Goal: Transaction & Acquisition: Purchase product/service

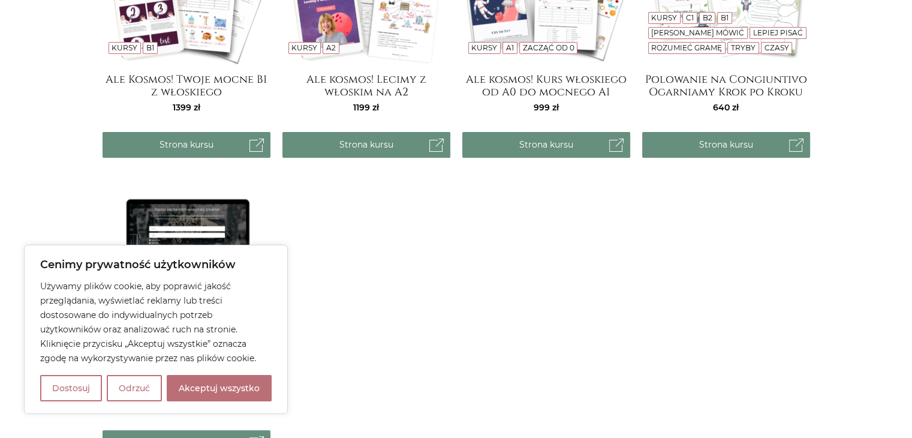
scroll to position [420, 0]
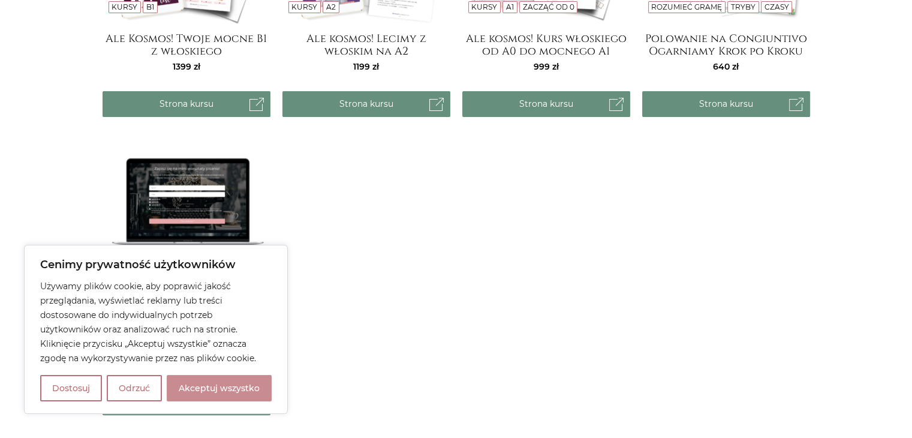
click at [197, 389] on button "Akceptuj wszystko" at bounding box center [219, 388] width 105 height 26
checkbox input "true"
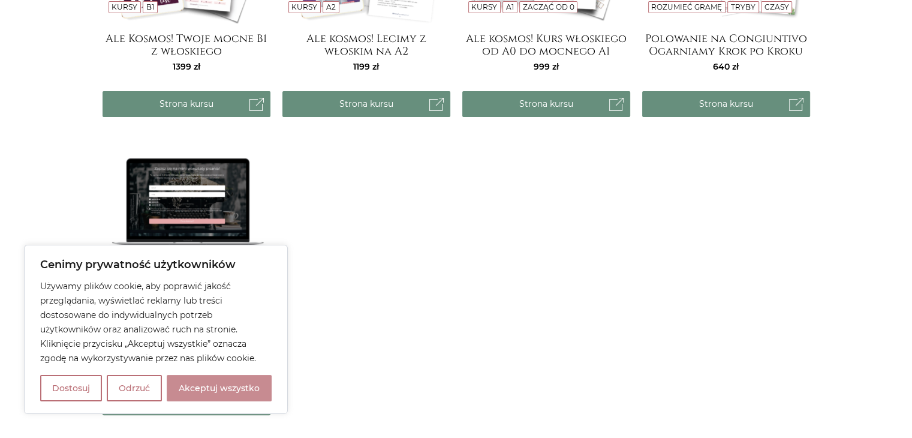
checkbox input "true"
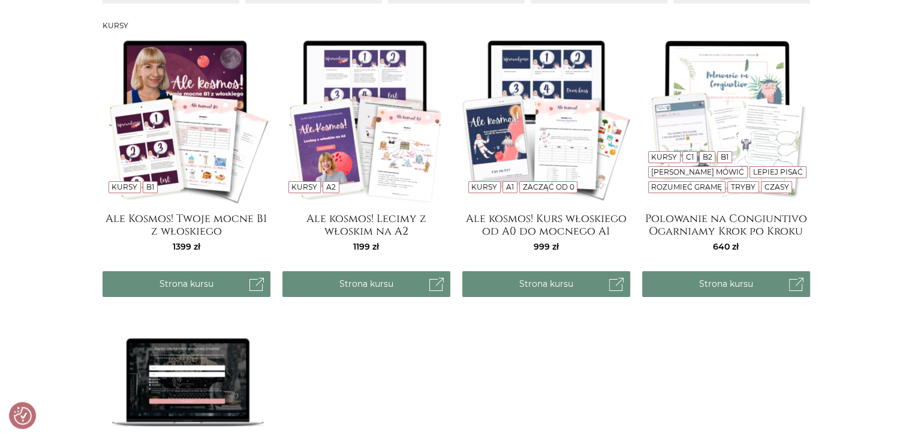
scroll to position [0, 0]
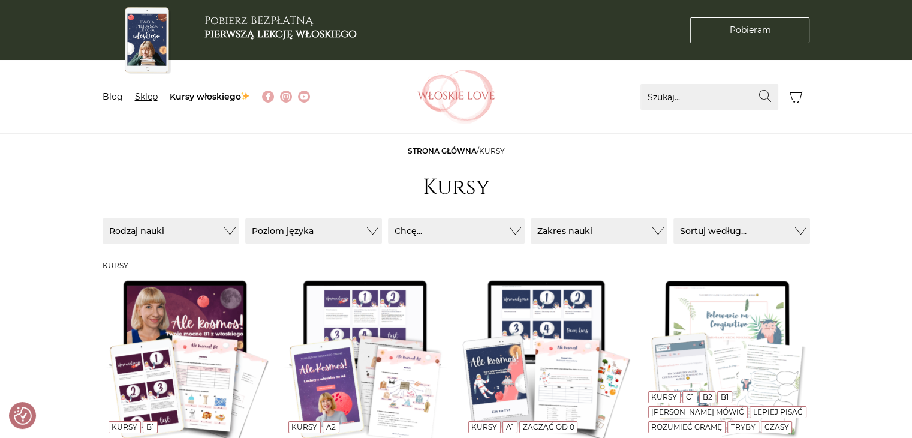
click at [140, 95] on link "Sklep" at bounding box center [146, 96] width 23 height 11
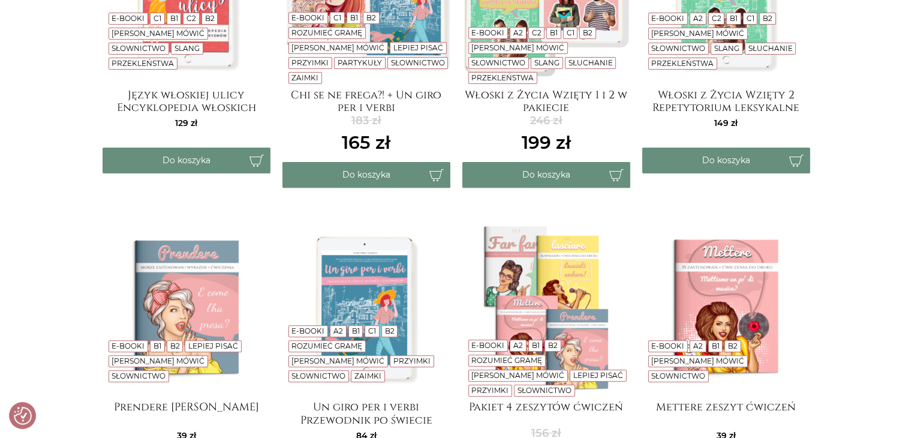
scroll to position [180, 0]
